Goal: Information Seeking & Learning: Learn about a topic

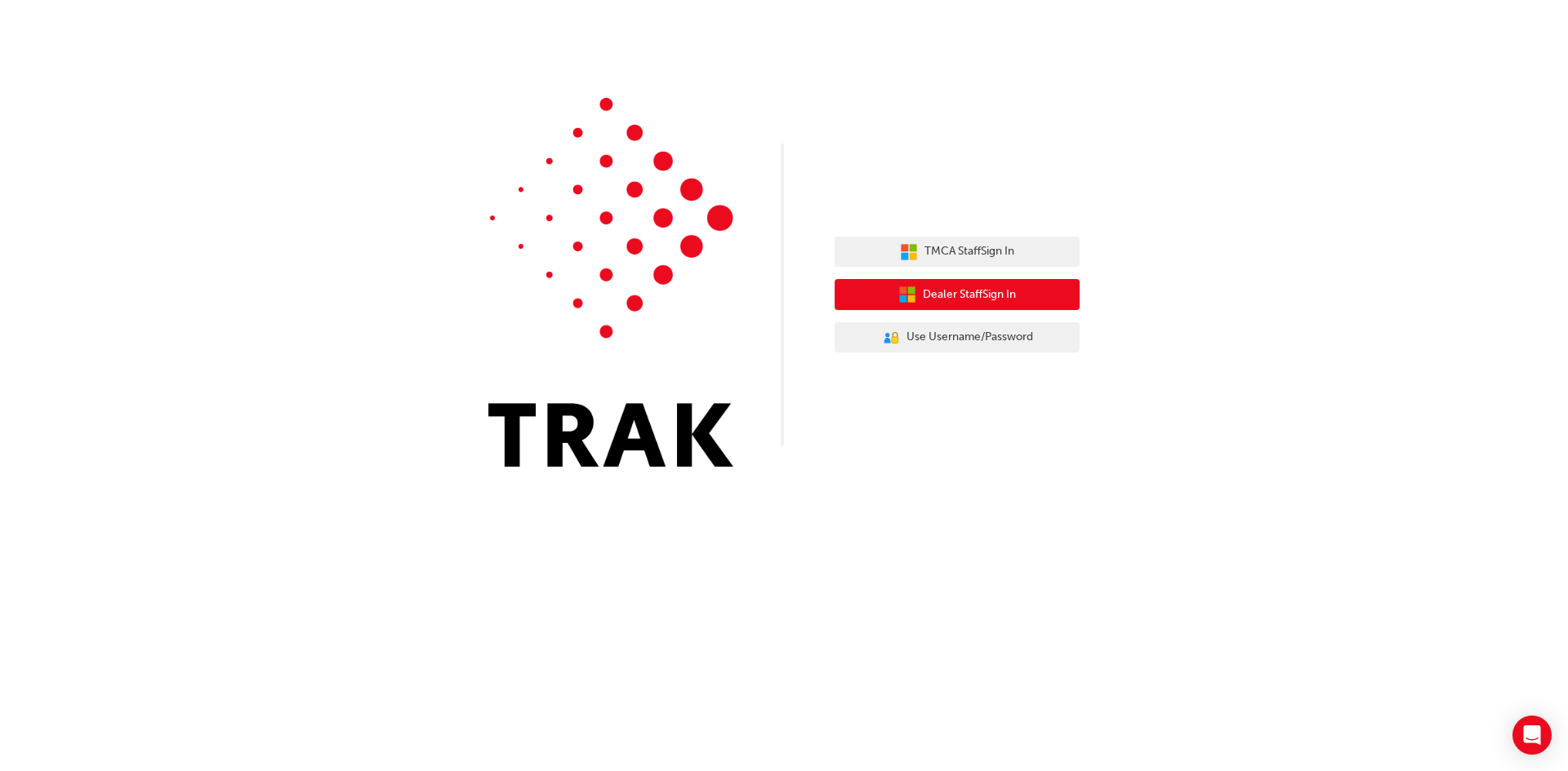
click at [1044, 299] on button "Dealer Staff Sign In" at bounding box center [957, 294] width 245 height 31
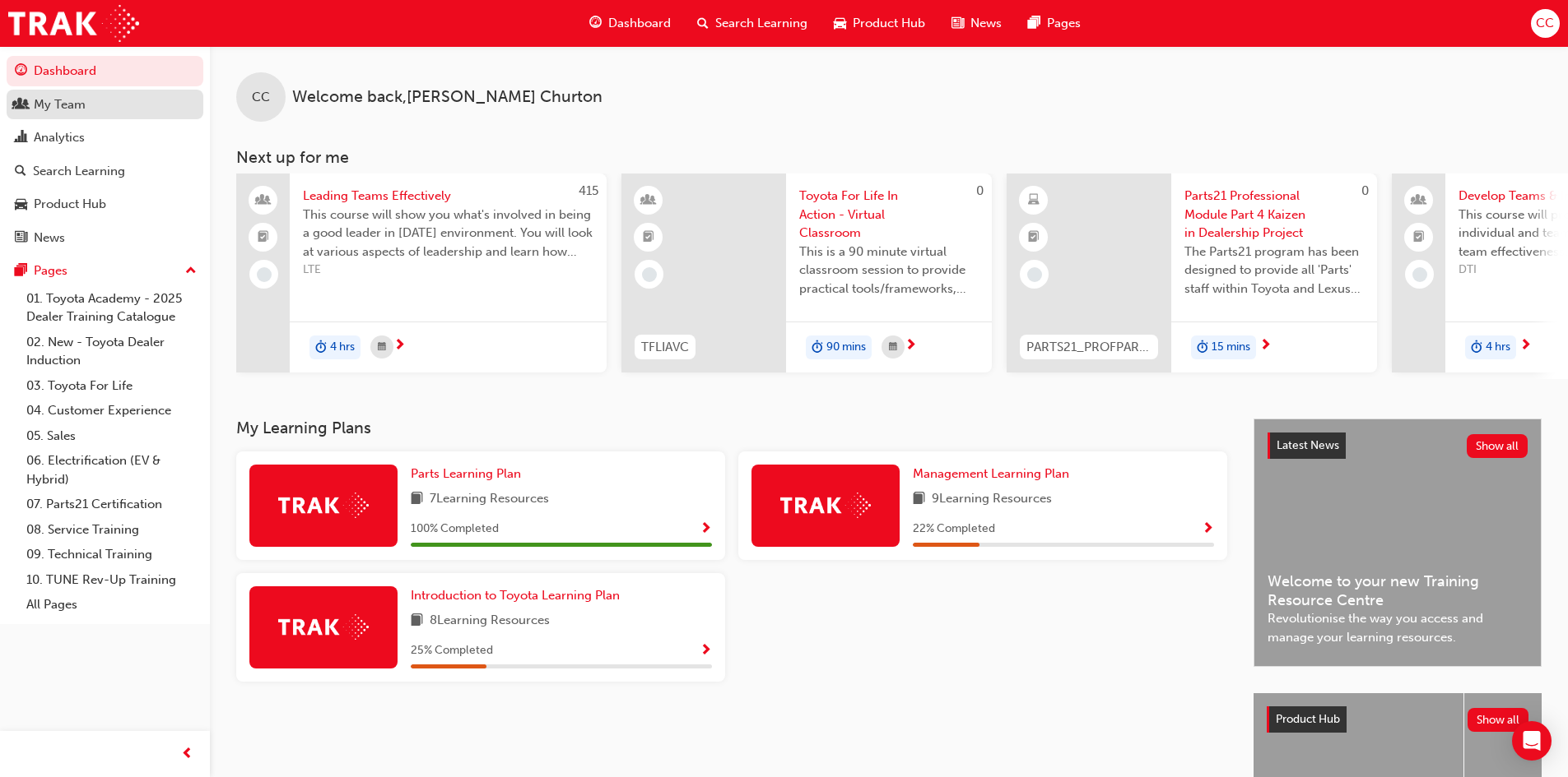
click at [61, 106] on div "My Team" at bounding box center [60, 104] width 52 height 19
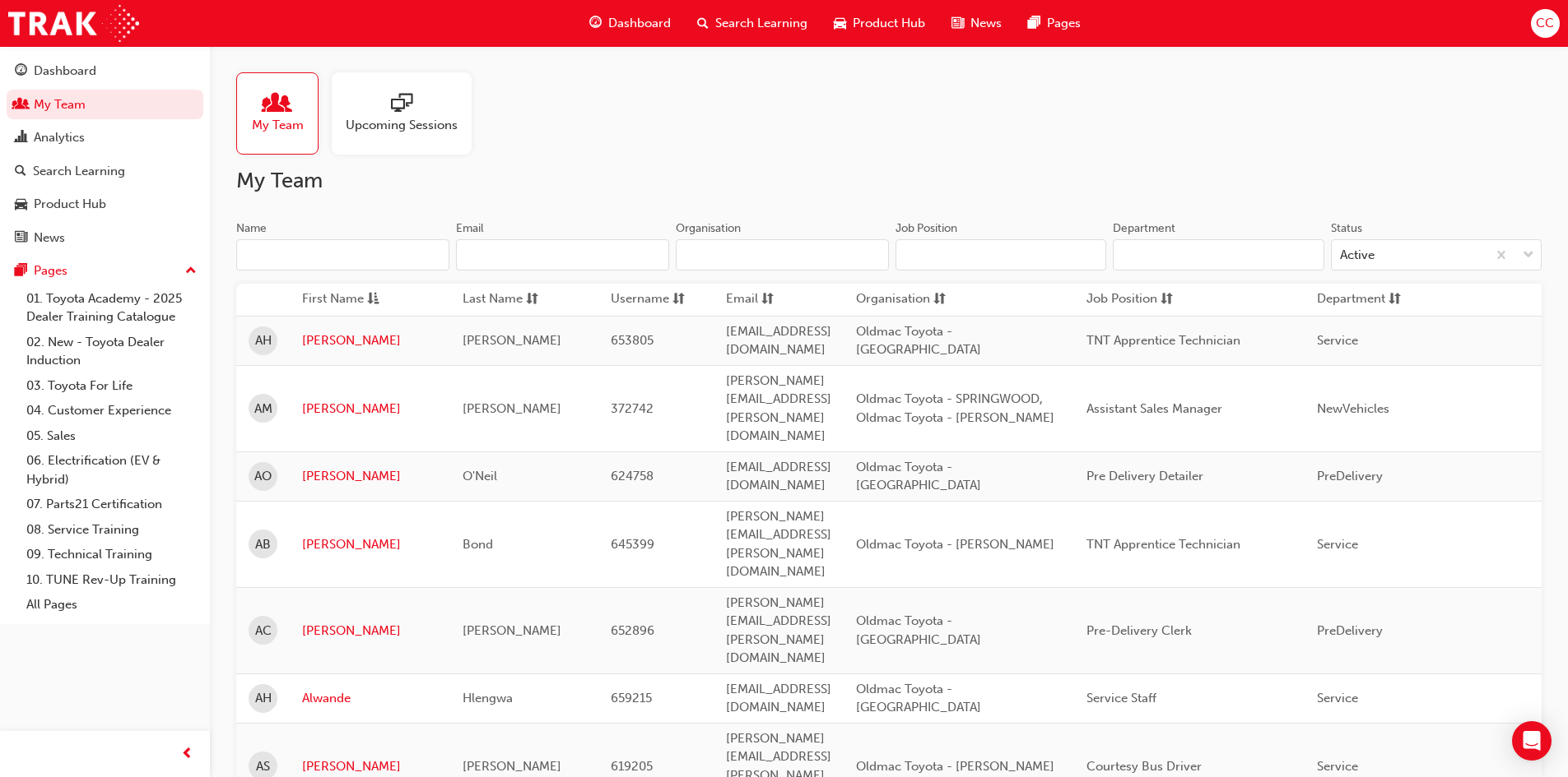
click at [335, 260] on input "Name" at bounding box center [343, 255] width 213 height 31
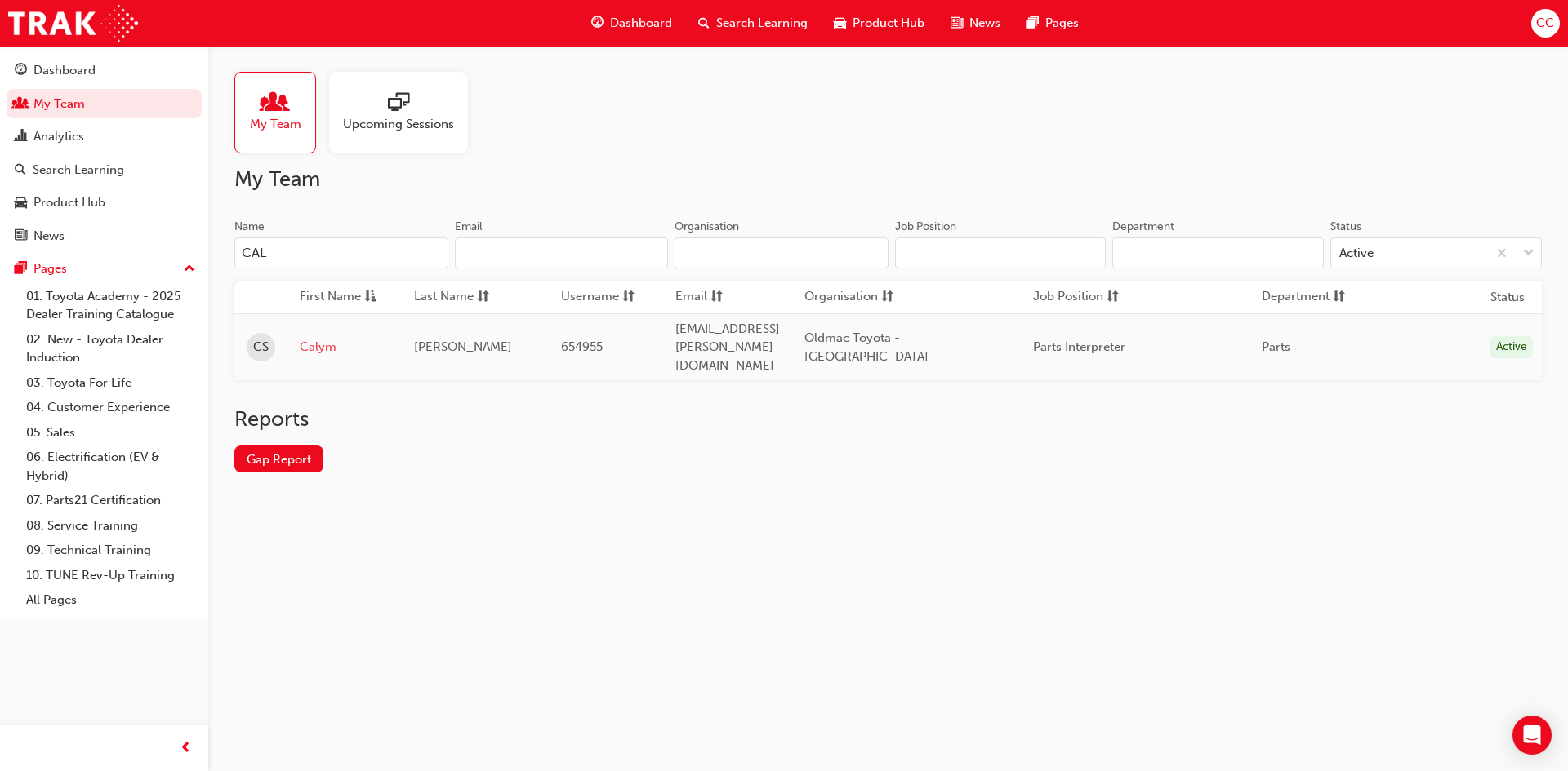
type input "CAL"
click at [314, 338] on link "Calym" at bounding box center [345, 347] width 90 height 19
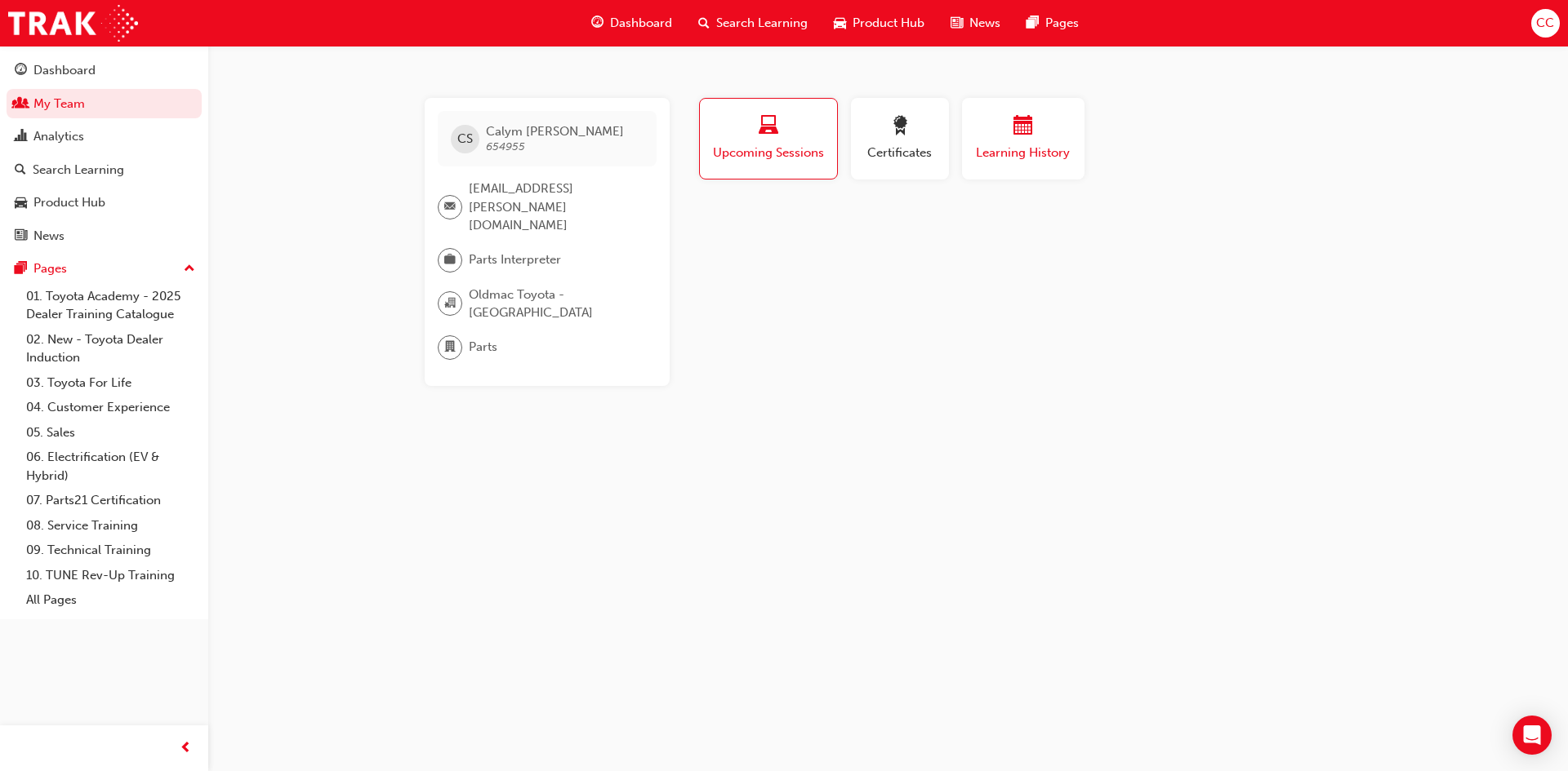
click at [1017, 146] on span "Learning History" at bounding box center [1022, 152] width 98 height 19
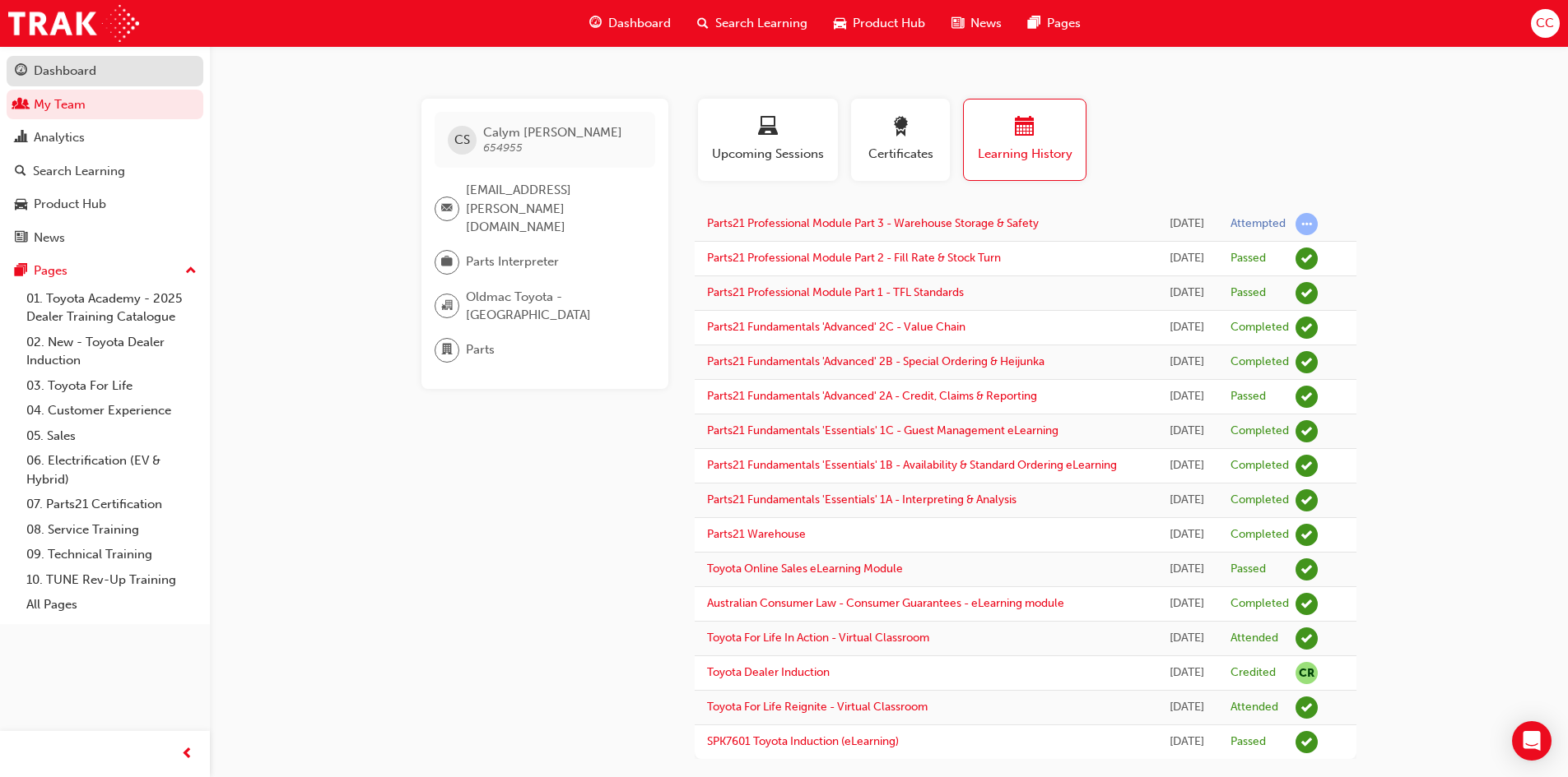
click at [52, 69] on div "Dashboard" at bounding box center [65, 70] width 62 height 19
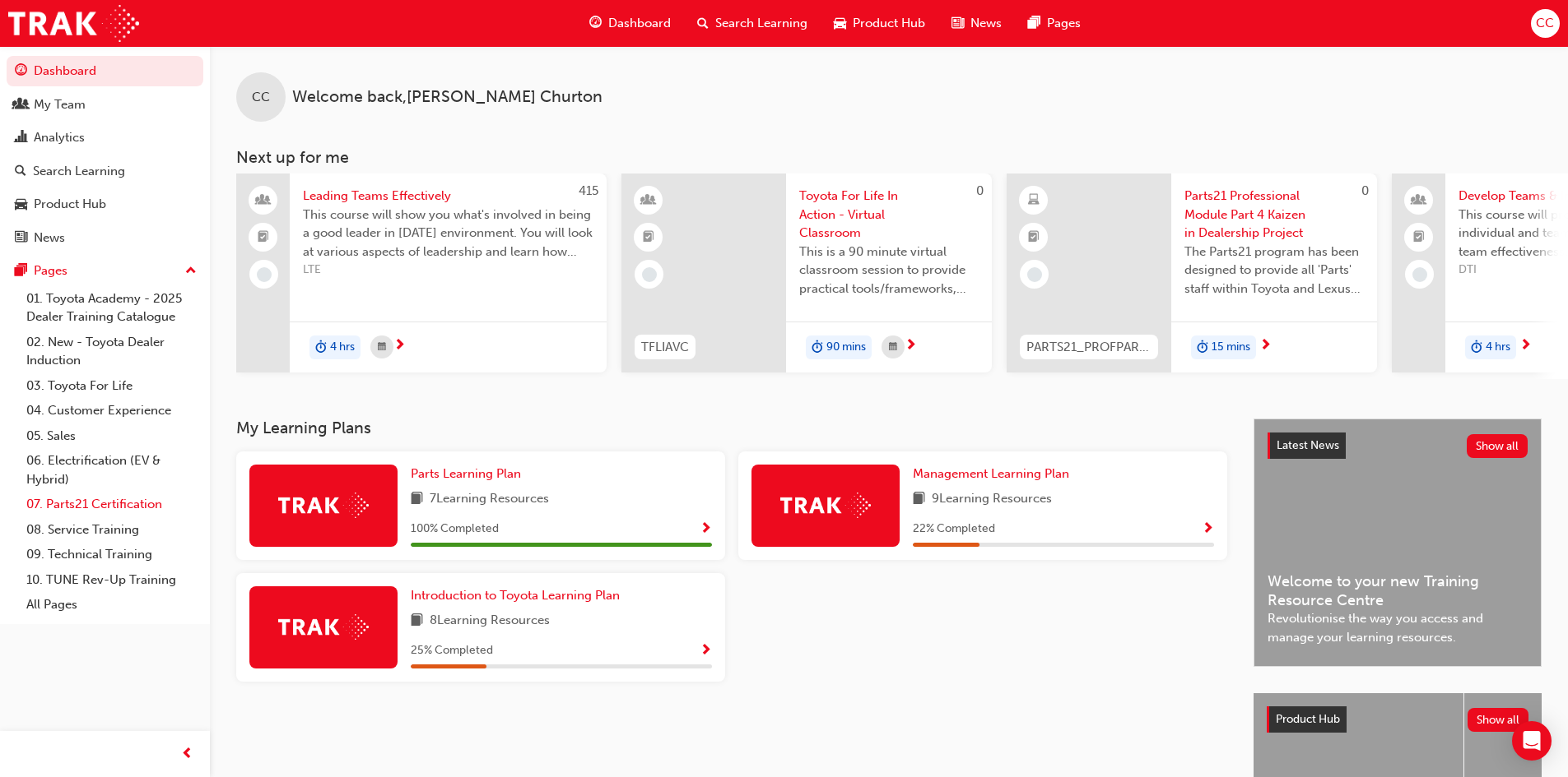
click at [102, 503] on link "07. Parts21 Certification" at bounding box center [111, 504] width 184 height 26
